Goal: Entertainment & Leisure: Consume media (video, audio)

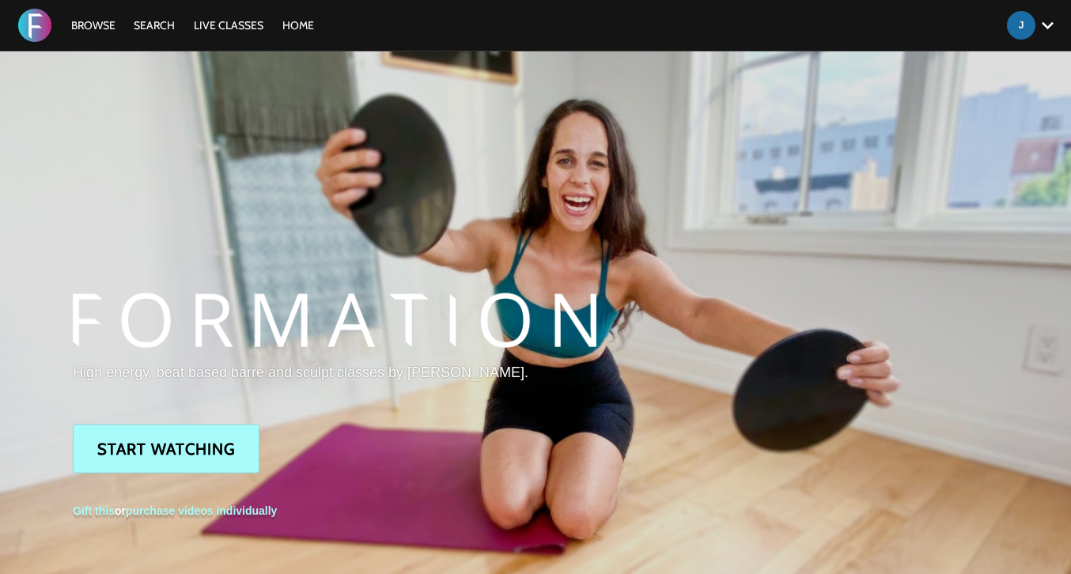
click at [96, 24] on link "Browse" at bounding box center [93, 25] width 60 height 14
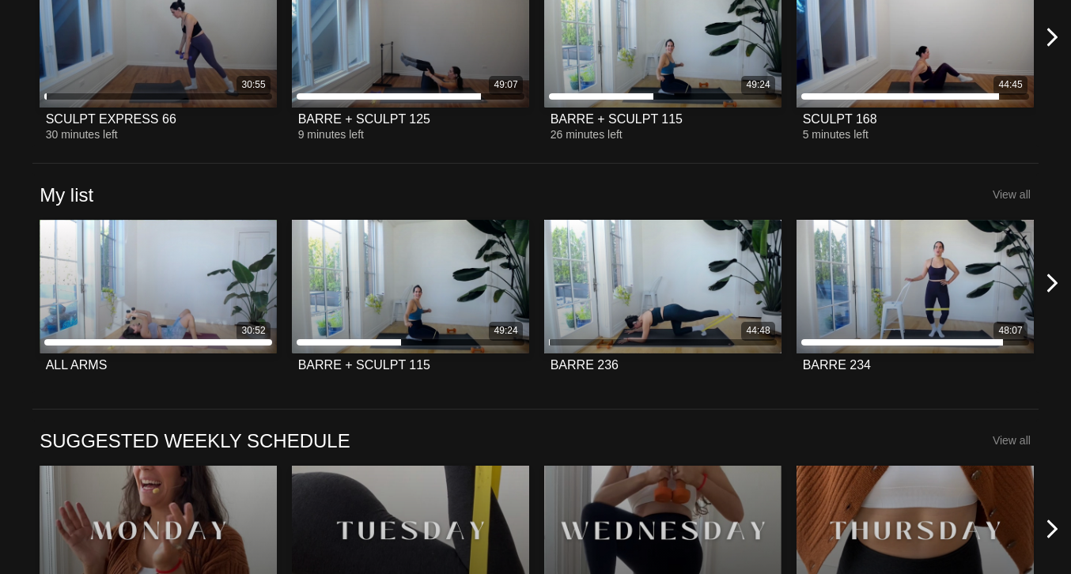
scroll to position [527, 0]
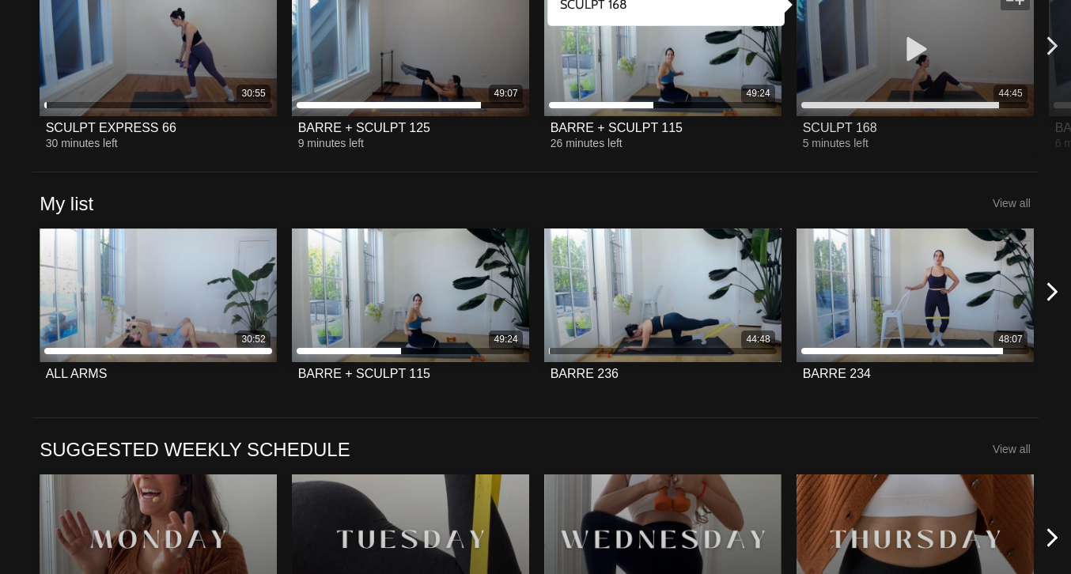
click at [917, 51] on icon at bounding box center [914, 50] width 47 height 28
